Goal: Information Seeking & Learning: Learn about a topic

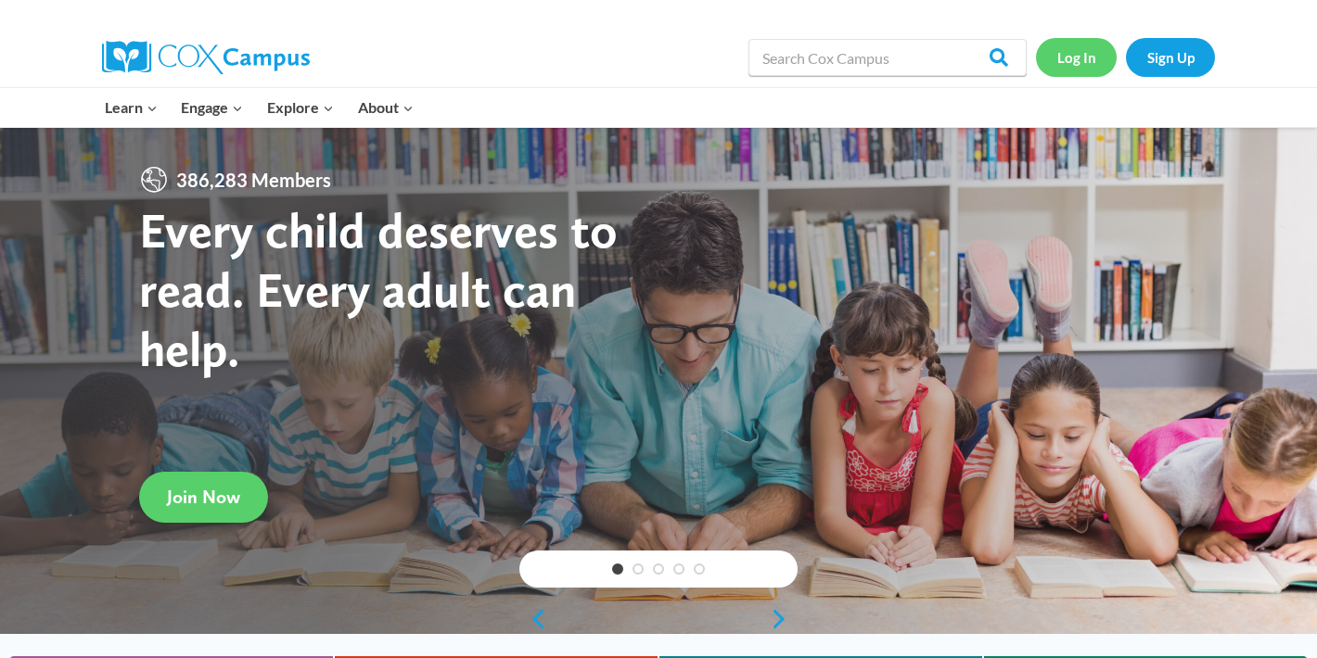
click at [1044, 69] on link "Log In" at bounding box center [1076, 57] width 81 height 38
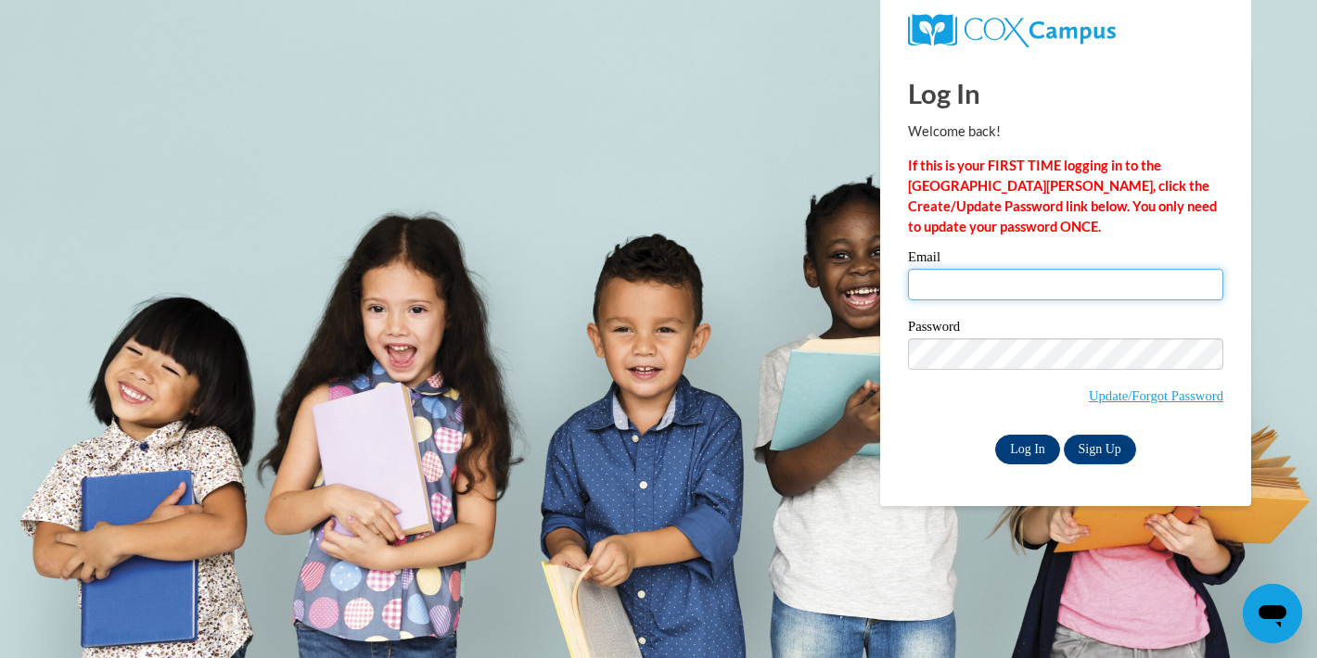
type input "hannah.seward@zebras.net"
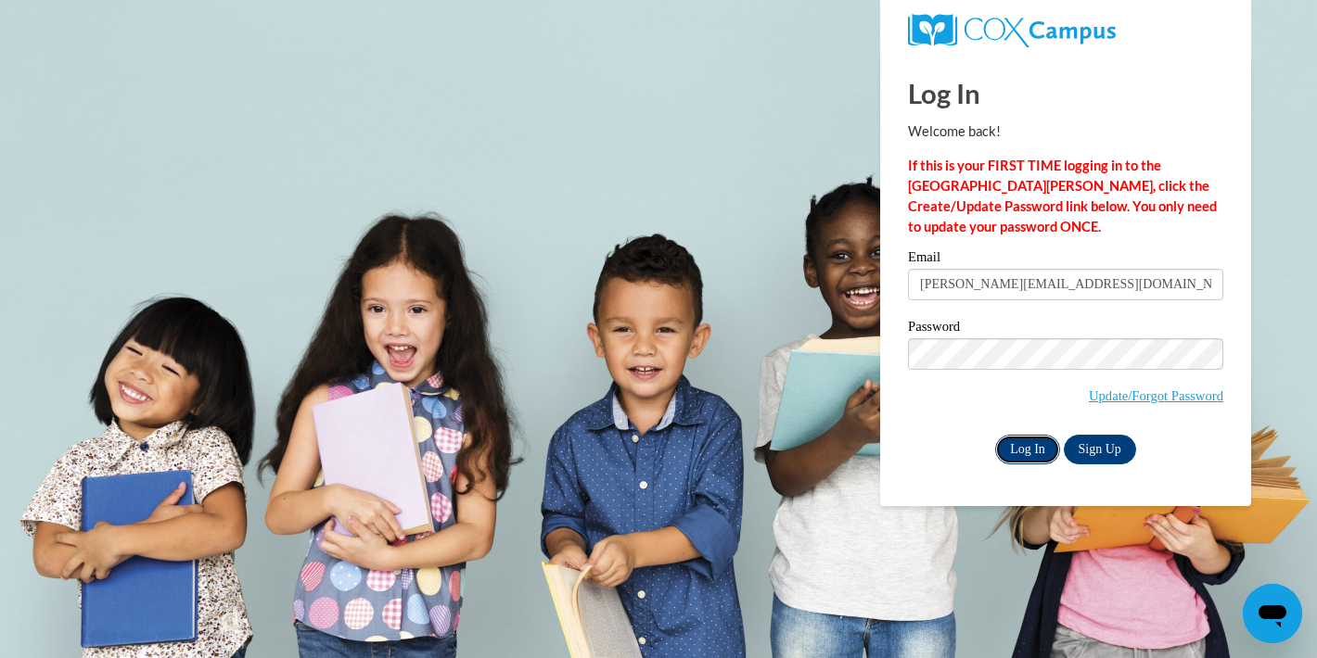
click at [1029, 455] on input "Log In" at bounding box center [1027, 450] width 65 height 30
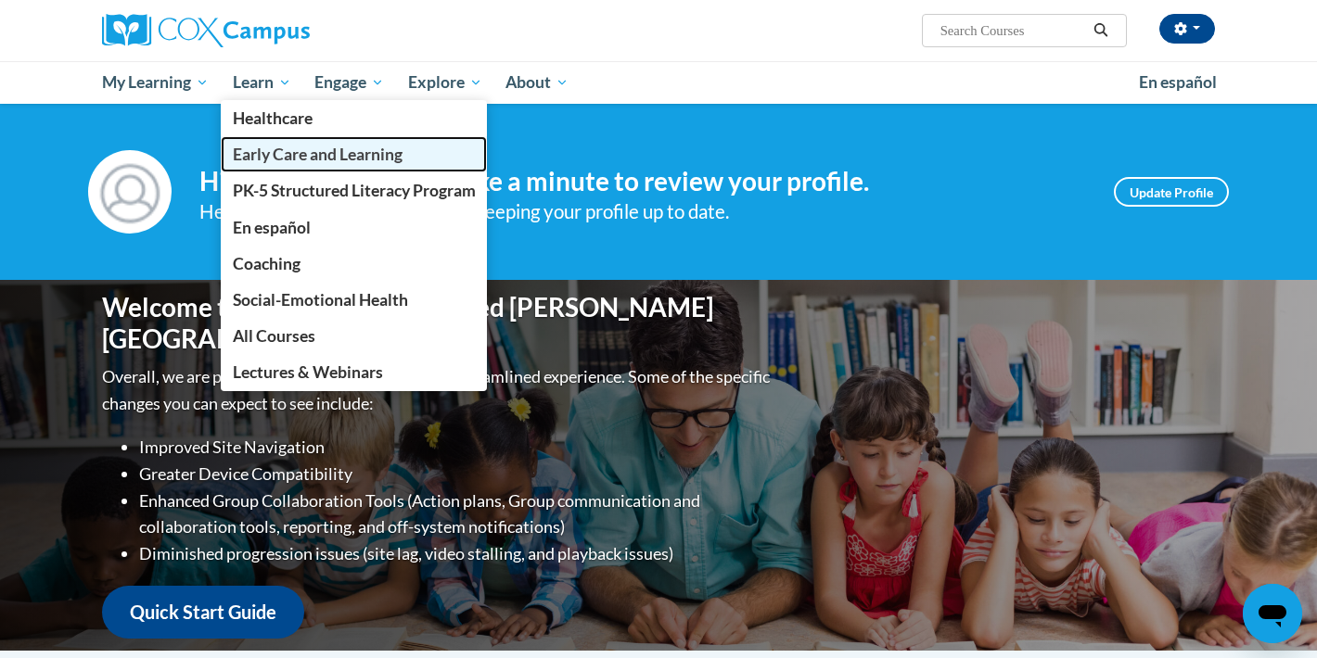
click at [305, 164] on link "Early Care and Learning" at bounding box center [354, 154] width 267 height 36
